Goal: Check status: Check status

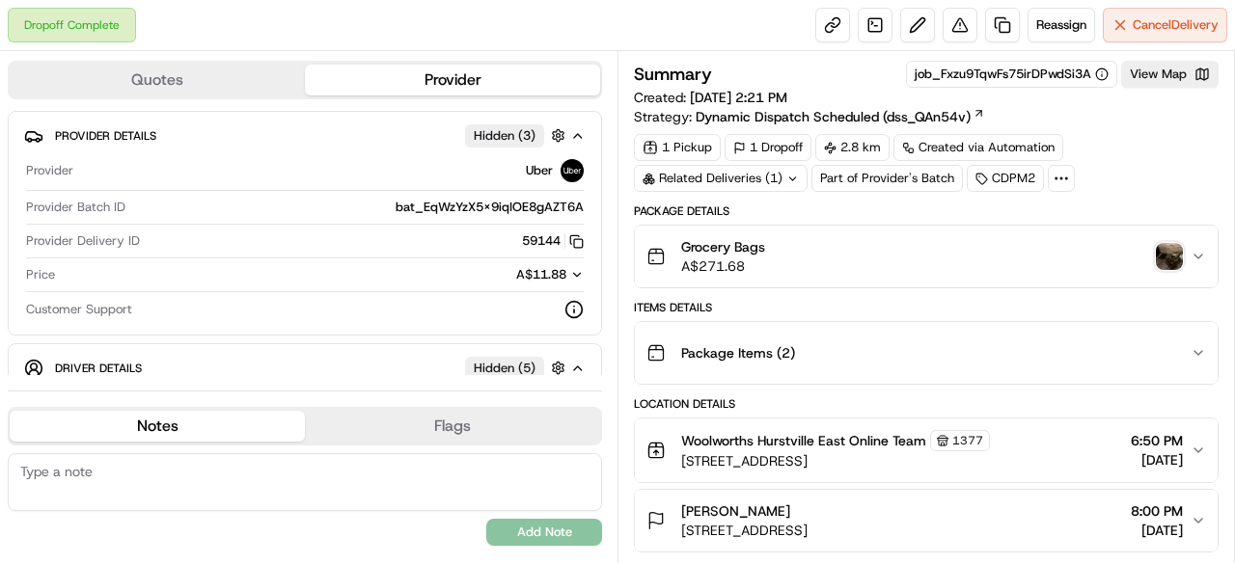
click at [1163, 252] on img "button" at bounding box center [1169, 256] width 27 height 27
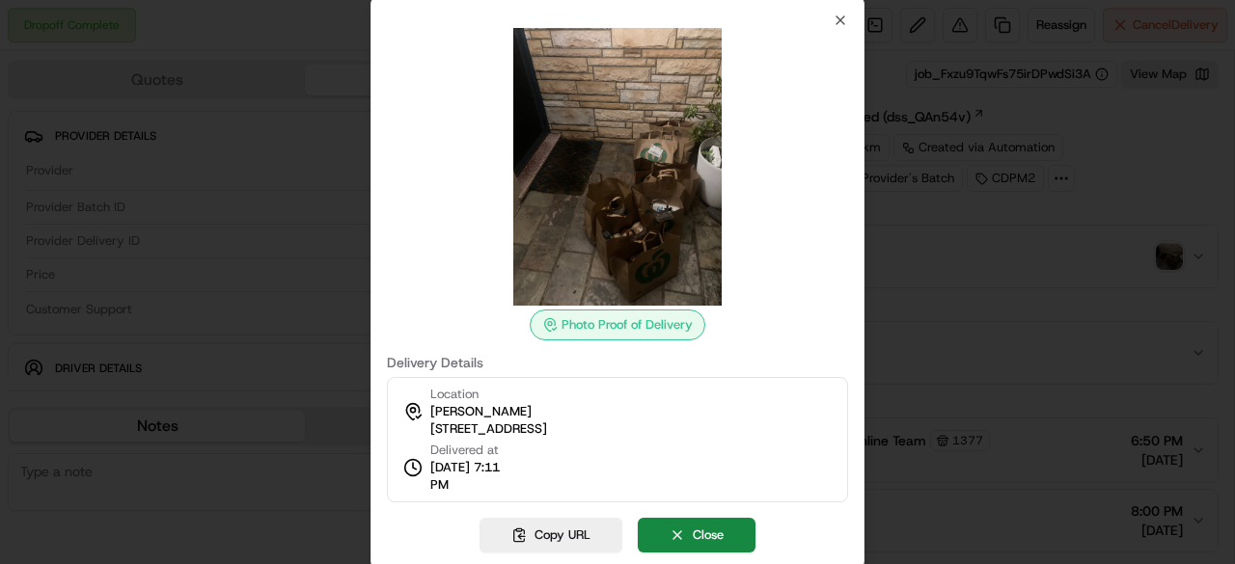
click at [979, 292] on div at bounding box center [617, 282] width 1235 height 564
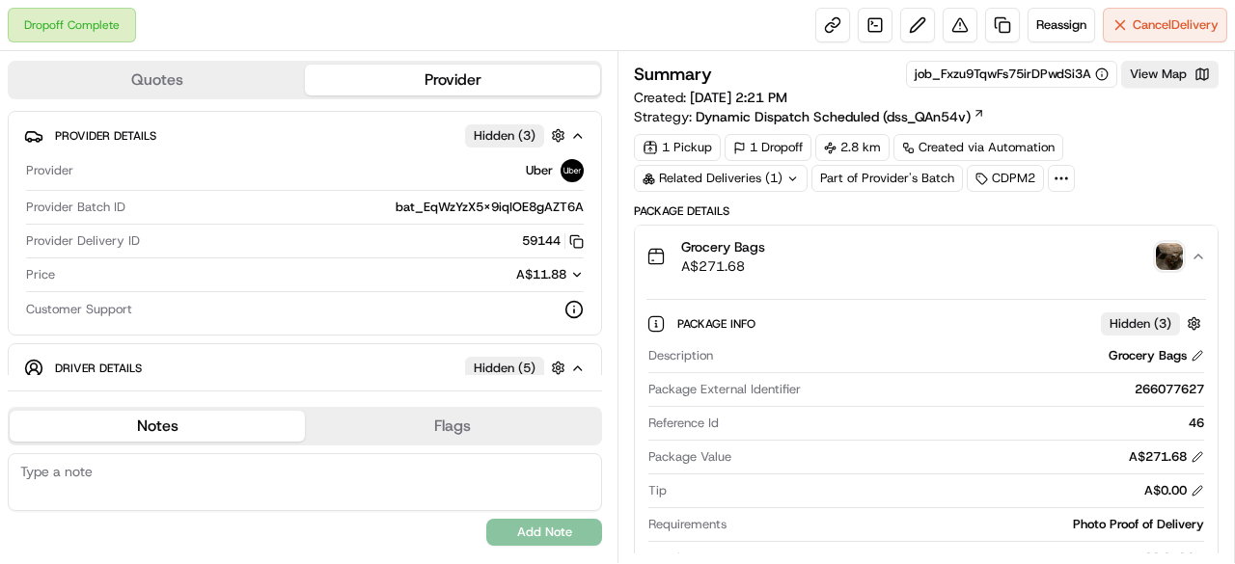
click at [1184, 258] on div "Grocery Bags A$271.68" at bounding box center [918, 256] width 544 height 39
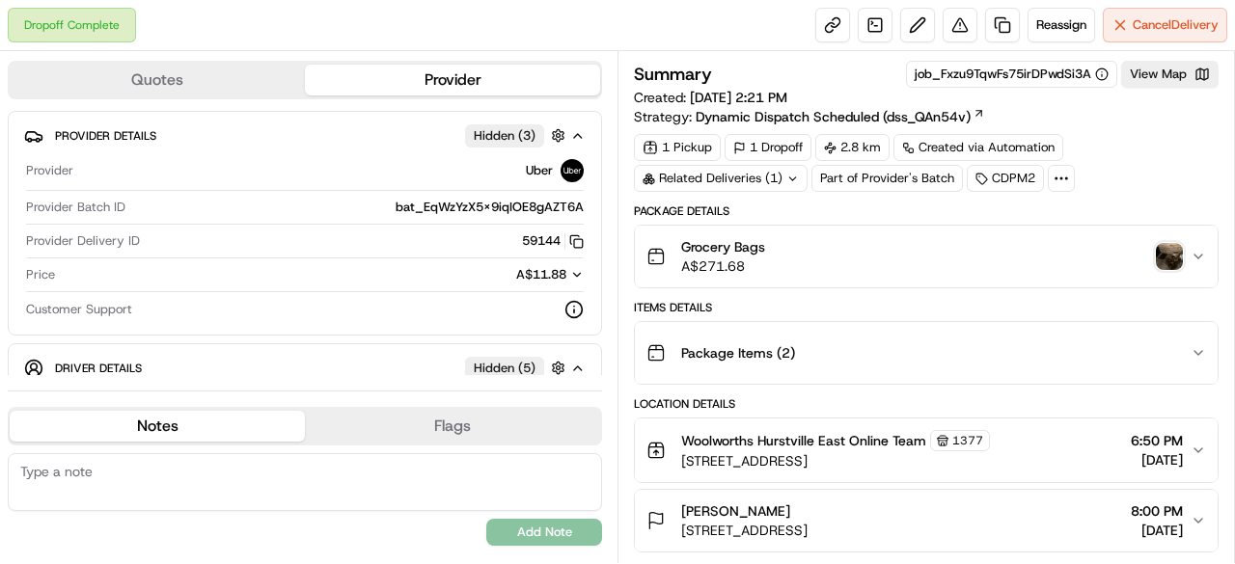
click at [1175, 254] on img "button" at bounding box center [1169, 256] width 27 height 27
click at [1171, 259] on span "button" at bounding box center [1169, 256] width 27 height 27
